Goal: Information Seeking & Learning: Find specific fact

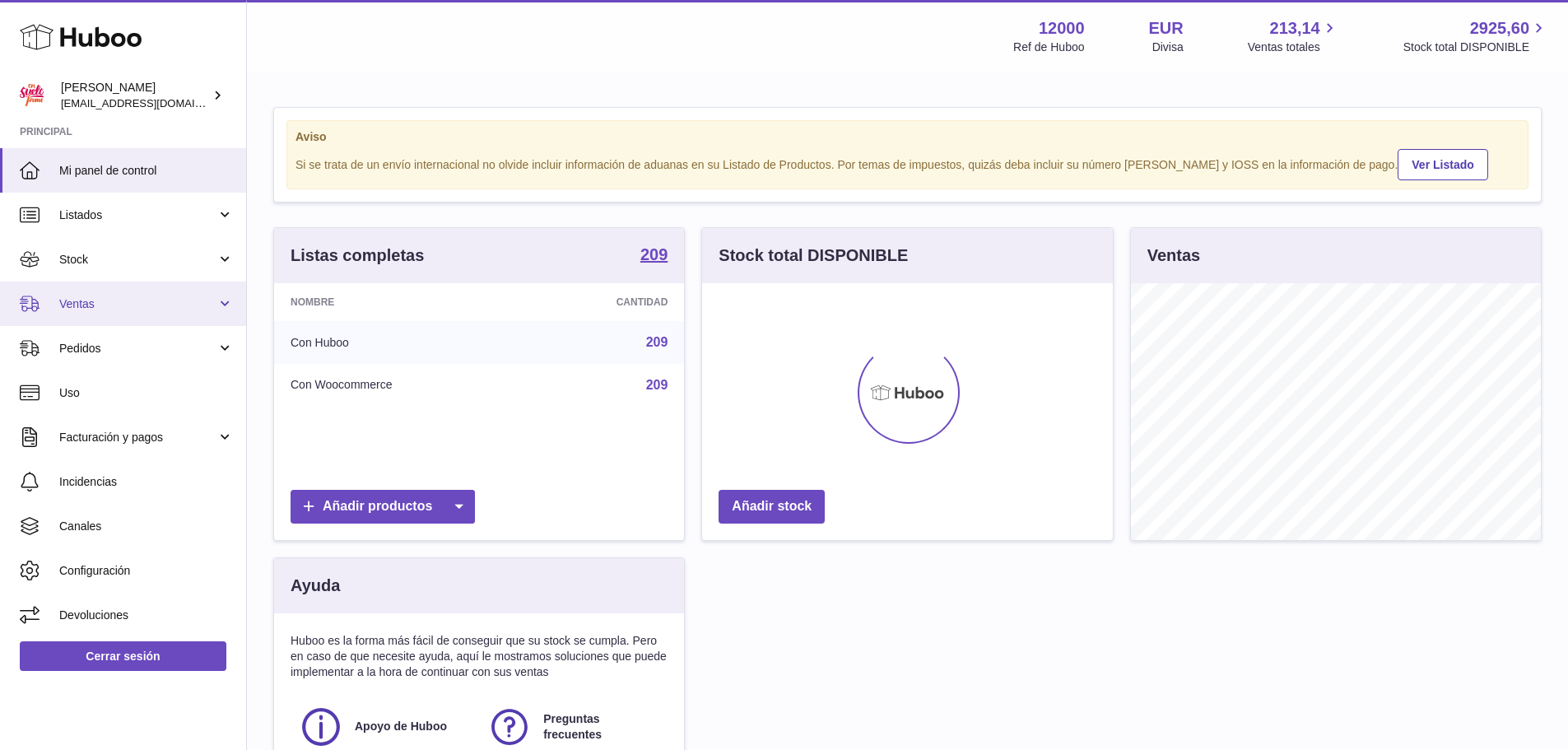
scroll to position [257, 411]
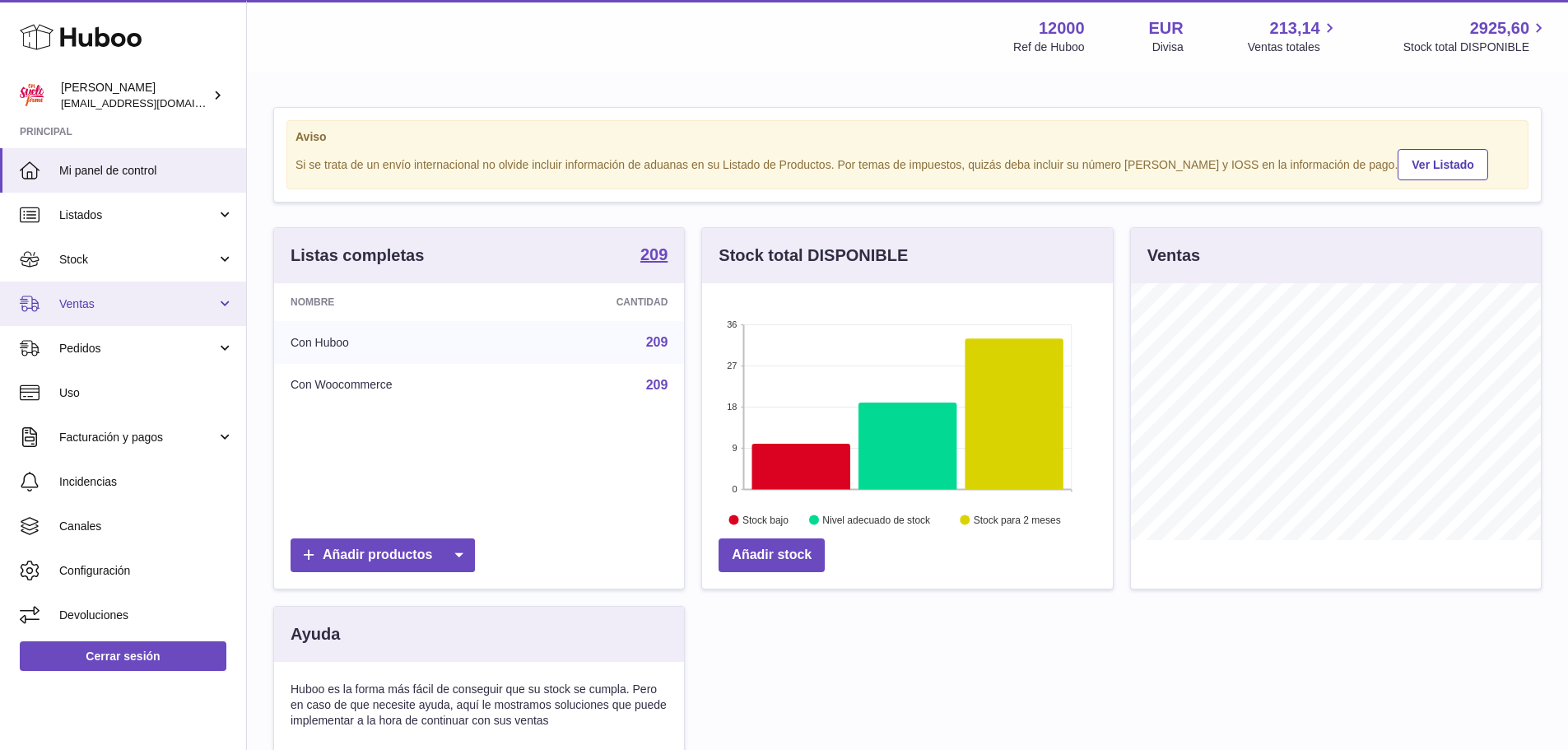
click at [91, 308] on span "Ventas" at bounding box center [137, 304] width 157 height 16
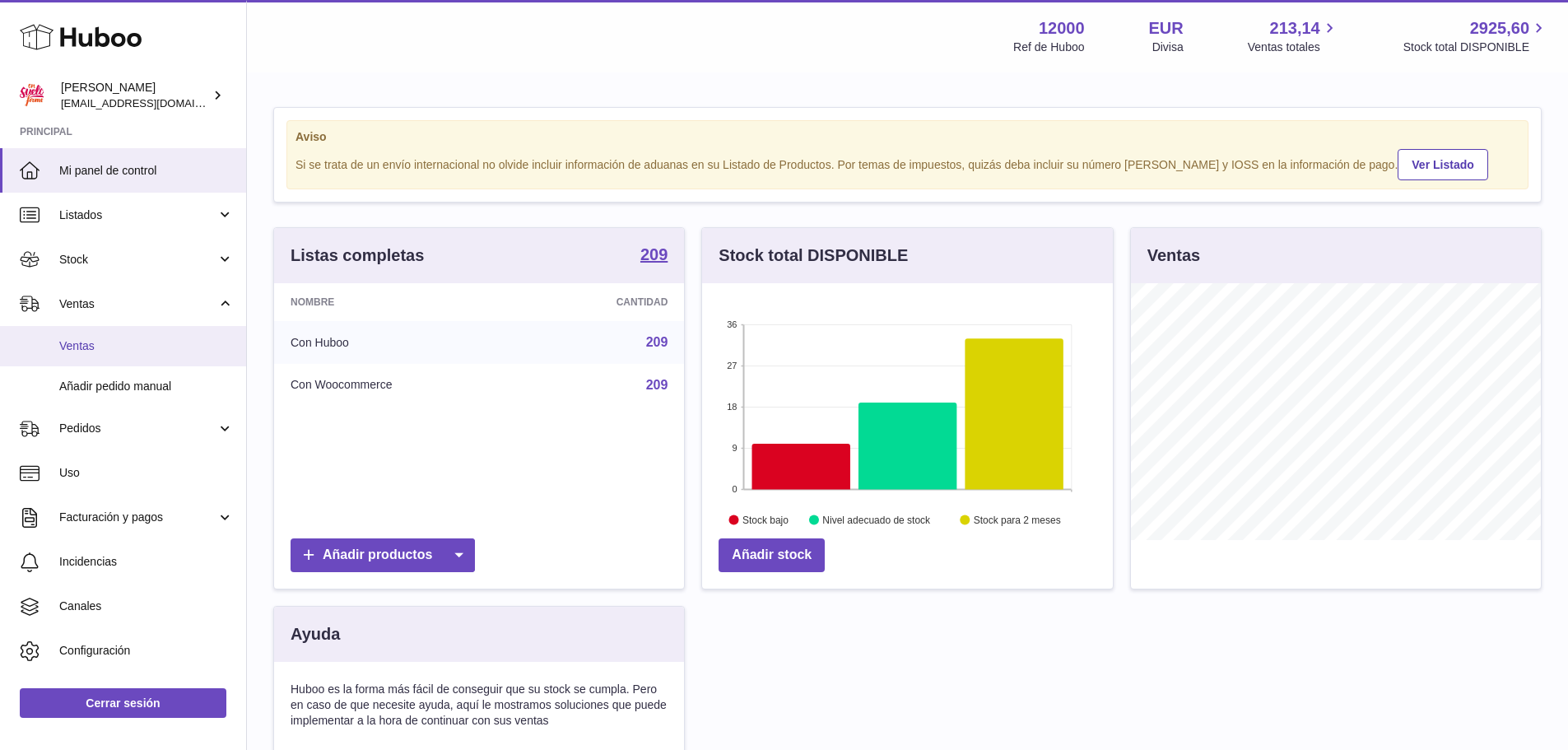
click at [91, 342] on span "Ventas" at bounding box center [147, 346] width 175 height 16
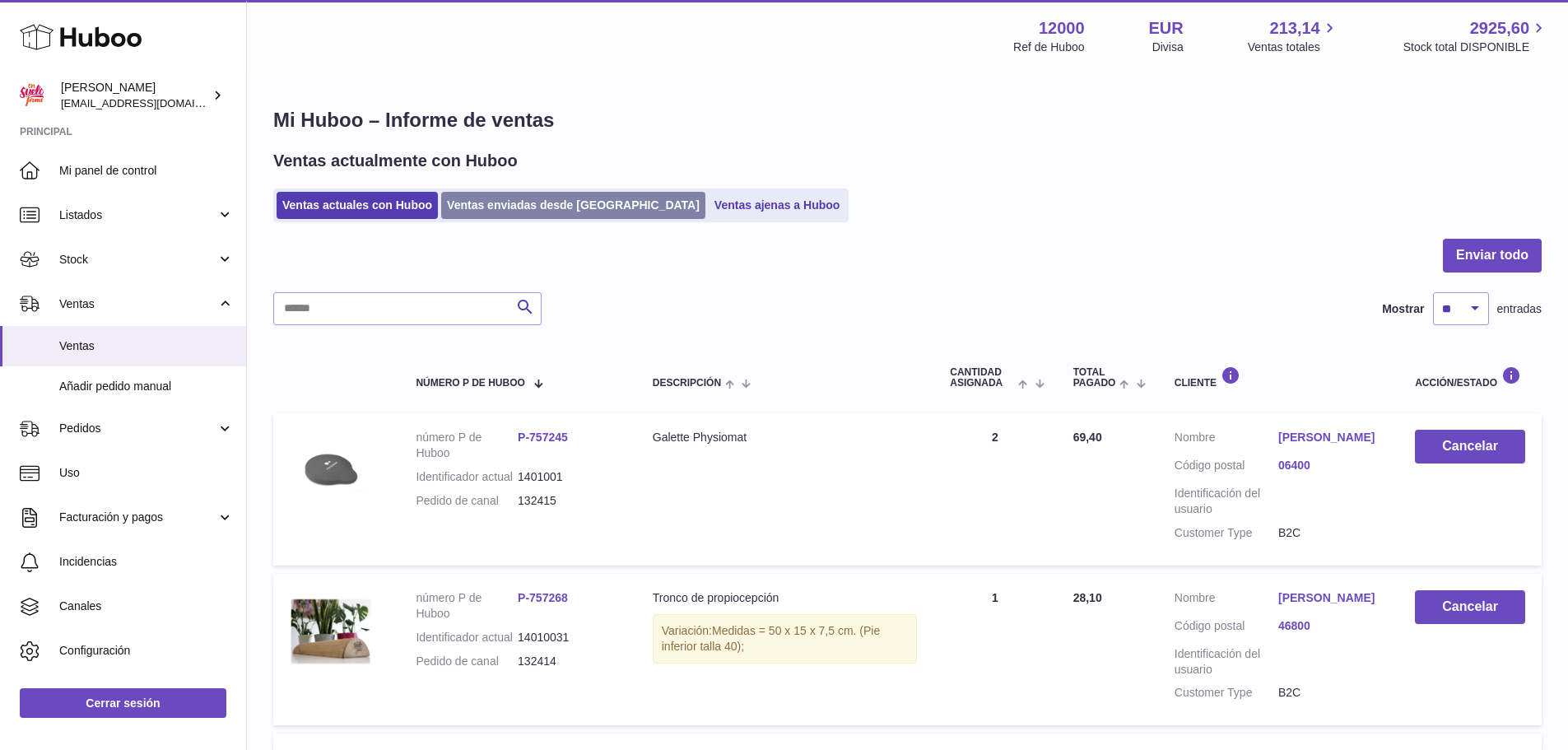
click at [517, 209] on link "Ventas enviadas desde Huboo" at bounding box center [572, 205] width 264 height 27
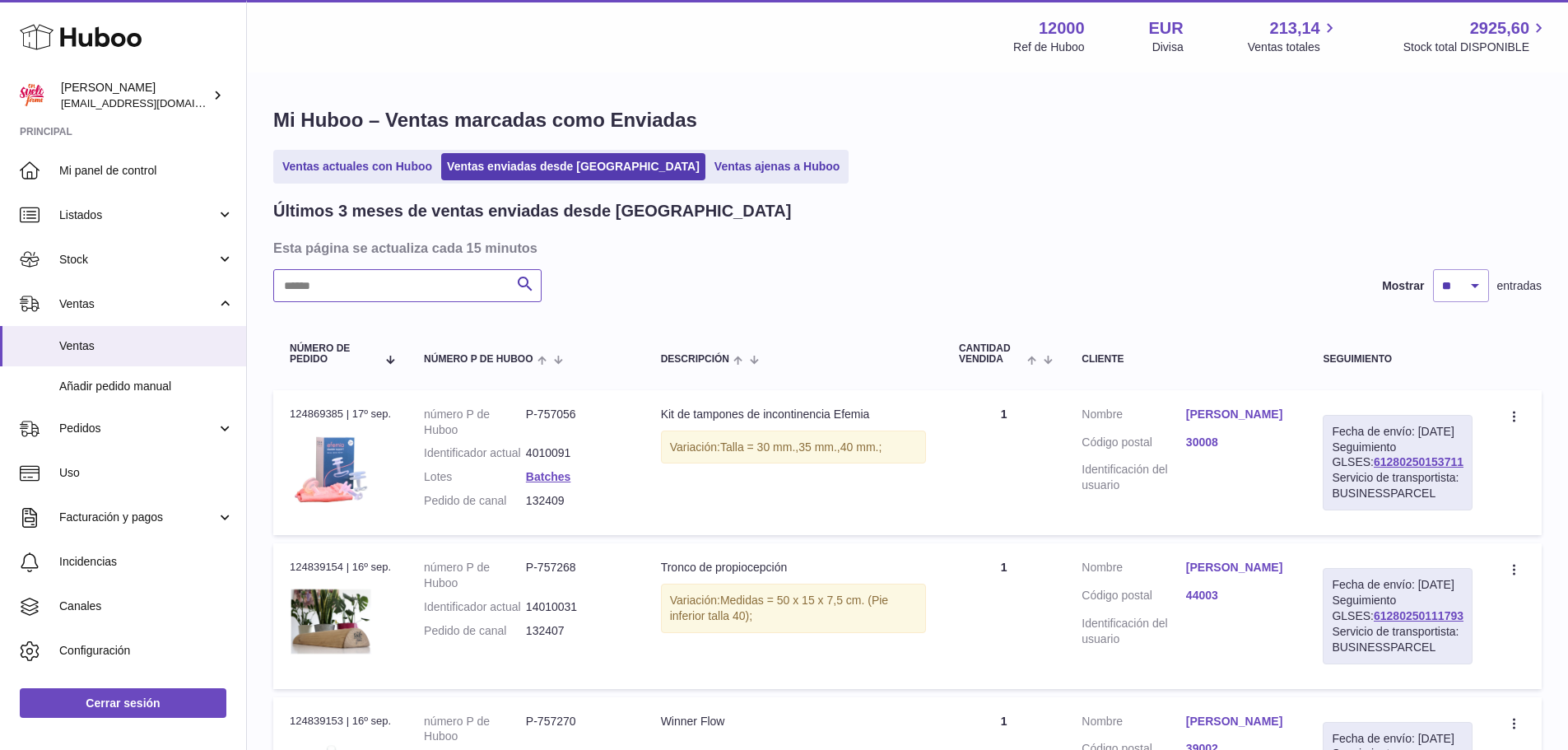
click at [452, 281] on input "text" at bounding box center [408, 285] width 269 height 33
paste input "**********"
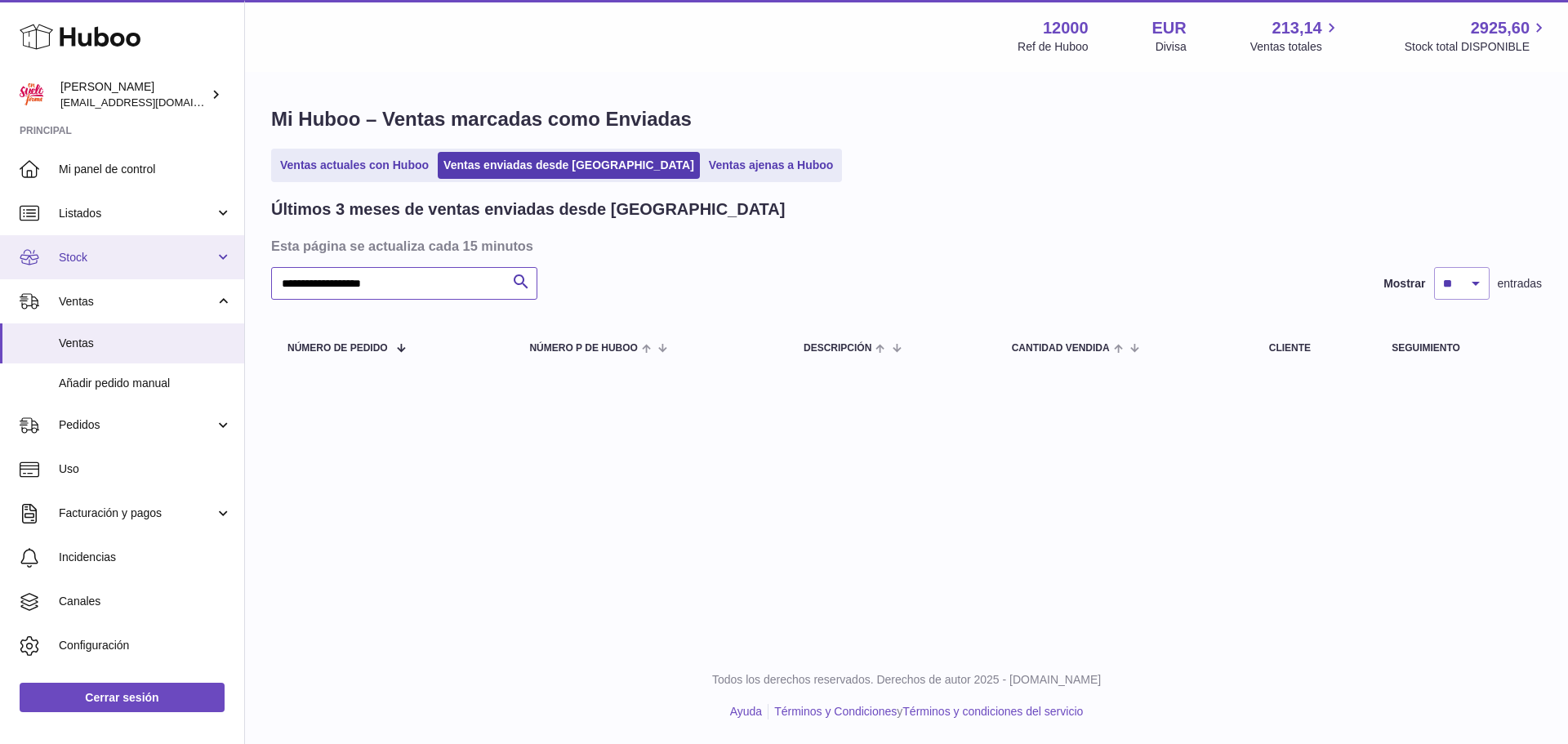
drag, startPoint x: 425, startPoint y: 280, endPoint x: 230, endPoint y: 276, distance: 195.0
click at [230, 276] on div "Huboo María internalAdmin-12000@internal.huboo.com Principal Mi panel de contro…" at bounding box center [784, 372] width 1568 height 744
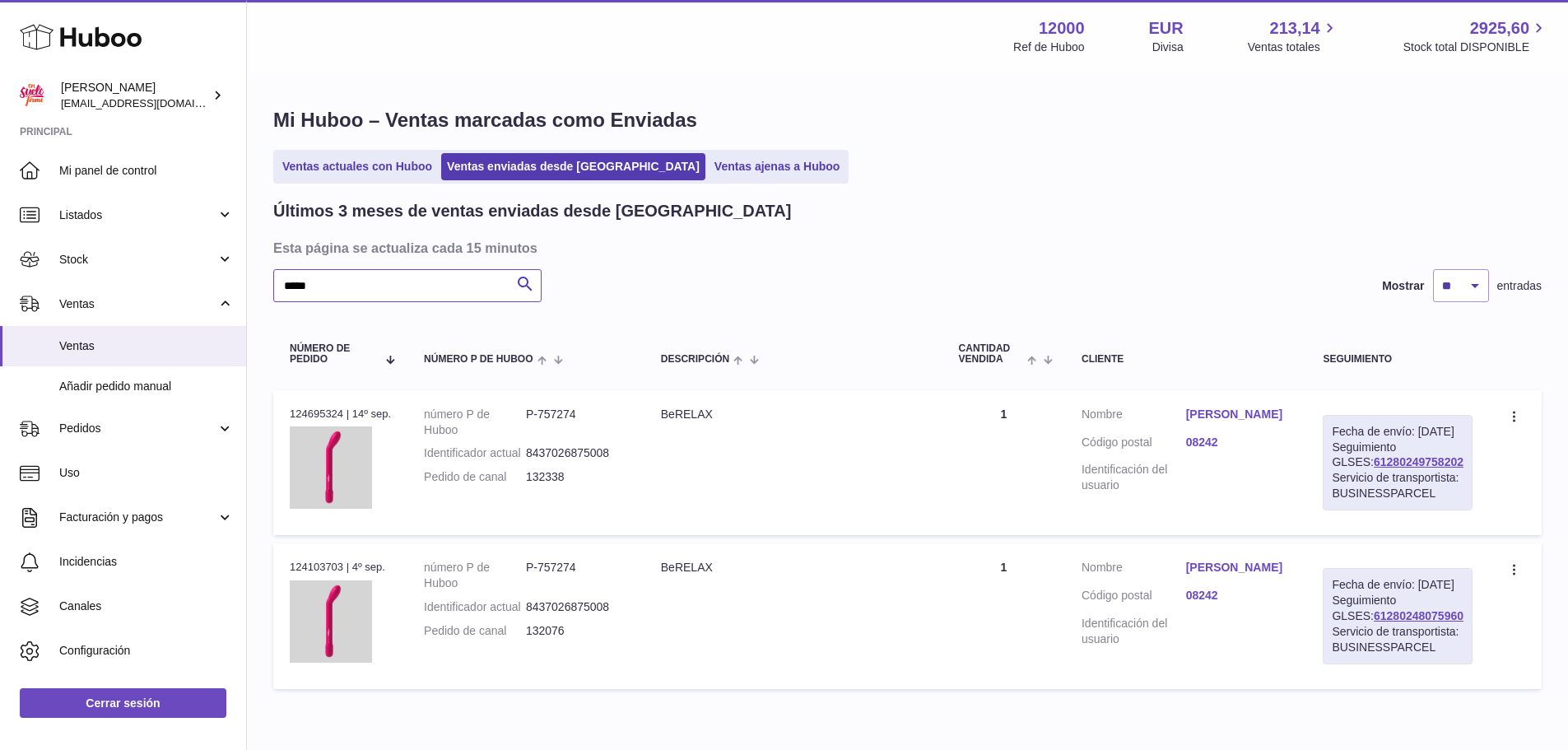
type input "*****"
drag, startPoint x: 1459, startPoint y: 476, endPoint x: 1347, endPoint y: 478, distance: 112.0
click at [1347, 478] on div "Fecha de envío: 15º sep. 2025 Seguimiento GLSES: 61280249758202 Servicio de tra…" at bounding box center [1397, 462] width 149 height 96
copy link "61280249758202"
drag, startPoint x: 582, startPoint y: 500, endPoint x: 529, endPoint y: 499, distance: 53.0
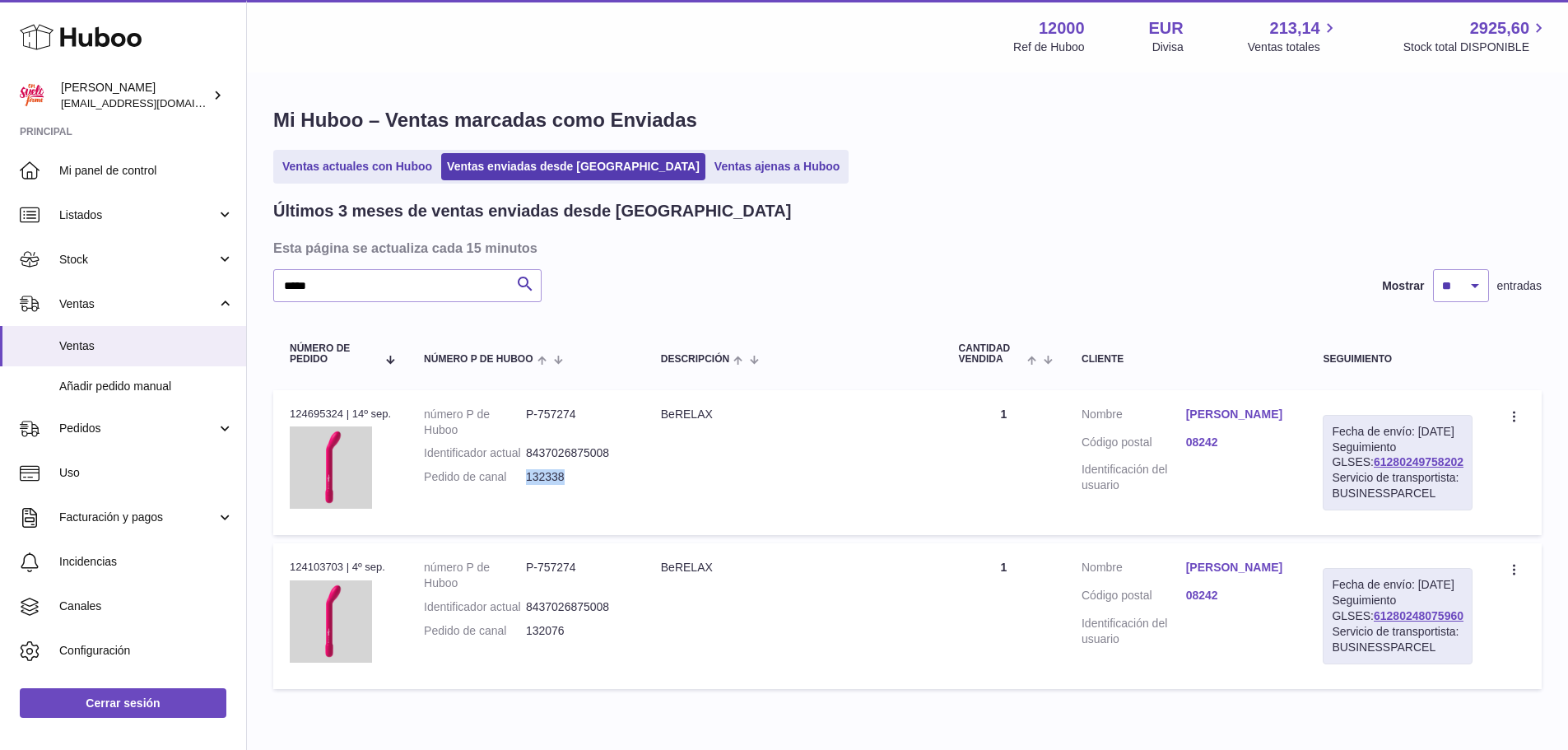
click at [529, 485] on dd "132338" at bounding box center [577, 477] width 102 height 16
copy dd "132338"
click at [1232, 413] on link "Xènia Garrofé Ochoa" at bounding box center [1237, 414] width 104 height 16
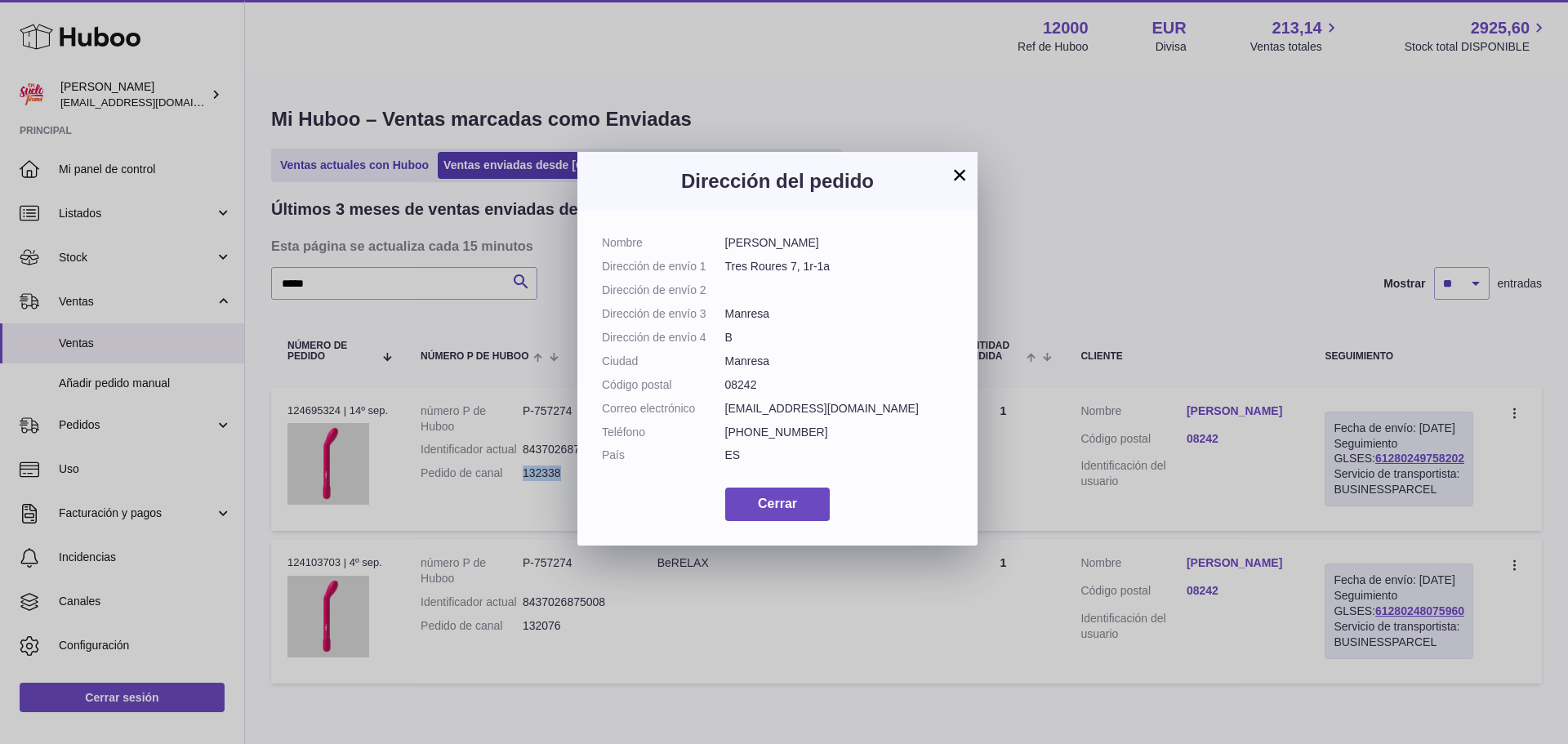
drag, startPoint x: 849, startPoint y: 240, endPoint x: 733, endPoint y: 227, distance: 116.7
click at [727, 245] on dd "Xènia Garrofé Ochoa" at bounding box center [839, 242] width 228 height 16
copy dd "Xènia Garrofé Ochoa"
